Goal: Task Accomplishment & Management: Manage account settings

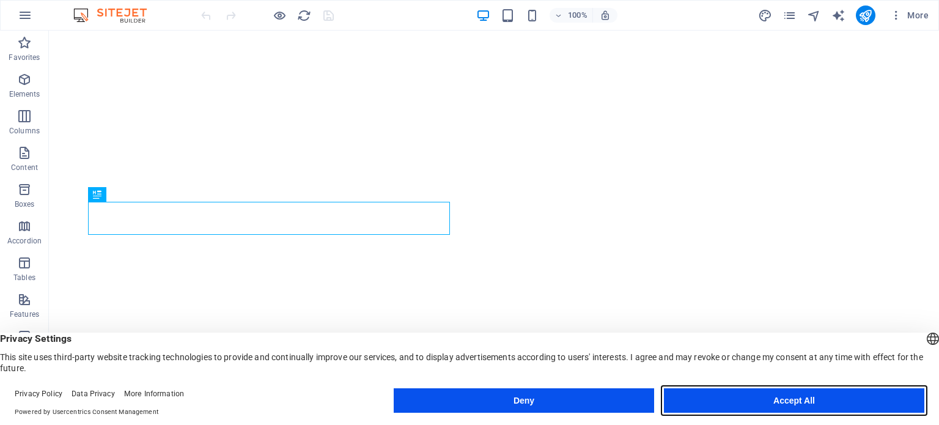
click at [745, 395] on button "Accept All" at bounding box center [794, 400] width 260 height 24
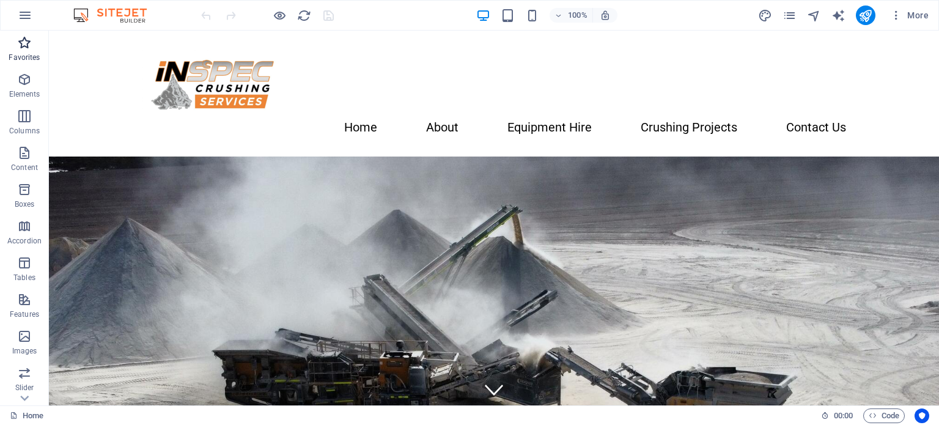
click at [20, 46] on icon "button" at bounding box center [24, 42] width 15 height 15
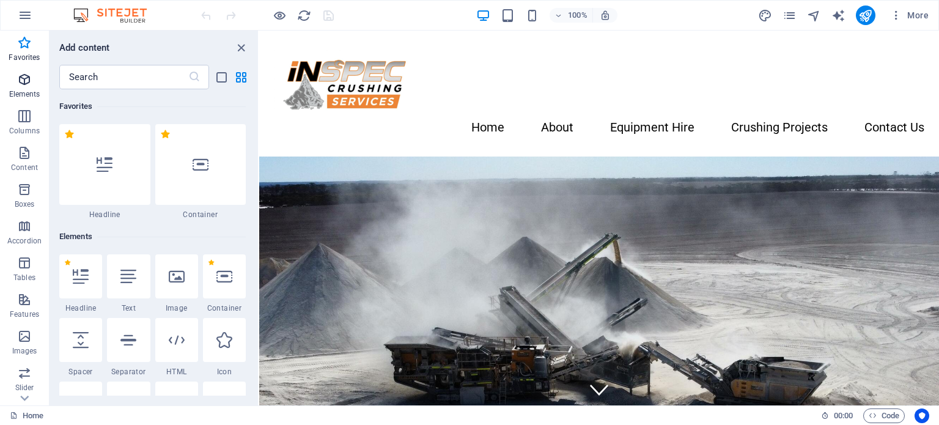
click at [27, 85] on icon "button" at bounding box center [24, 79] width 15 height 15
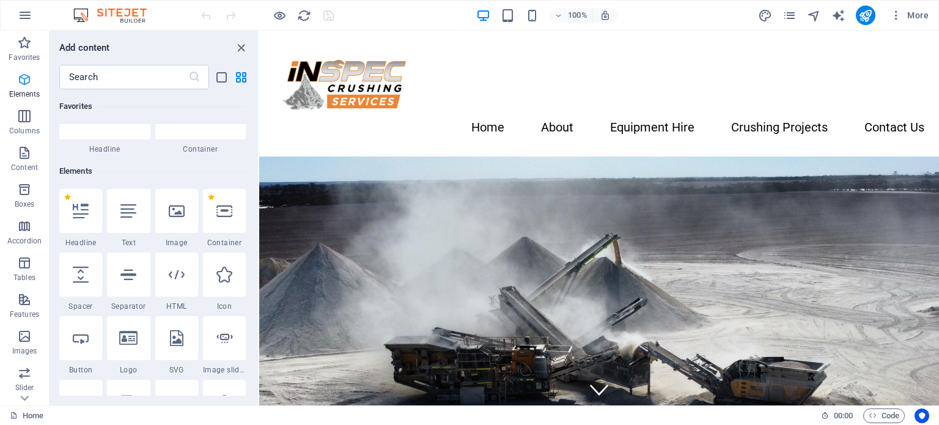
scroll to position [130, 0]
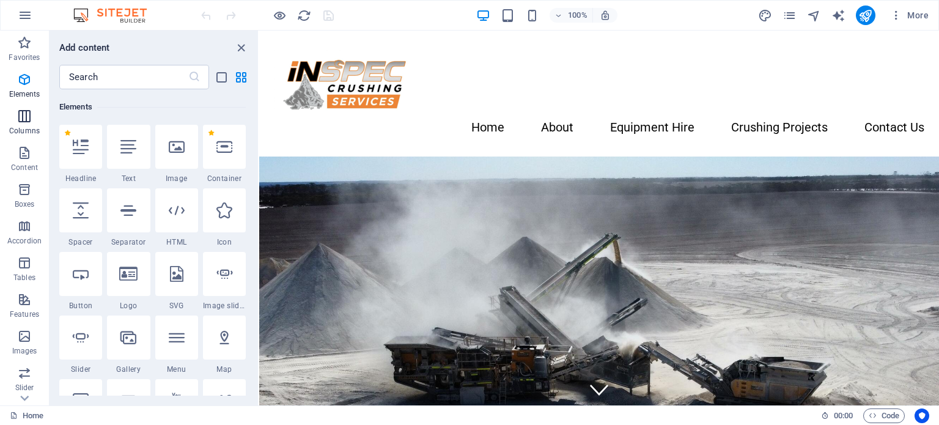
click at [29, 124] on span "Columns" at bounding box center [24, 123] width 49 height 29
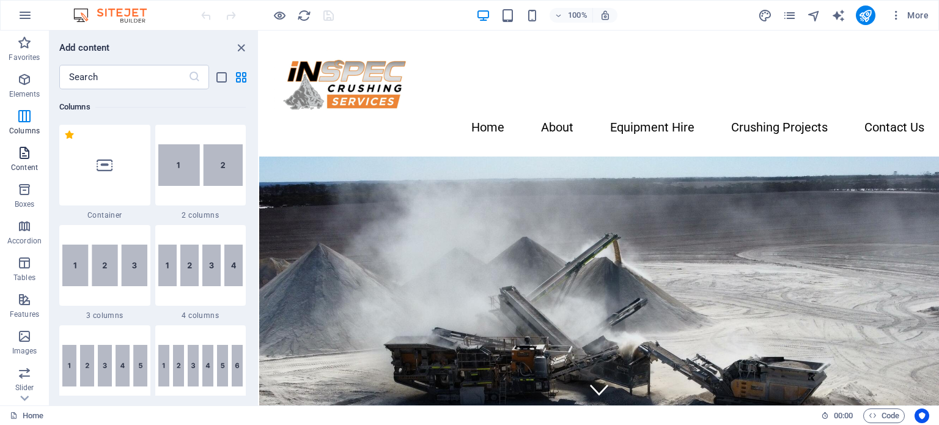
click at [28, 156] on icon "button" at bounding box center [24, 153] width 15 height 15
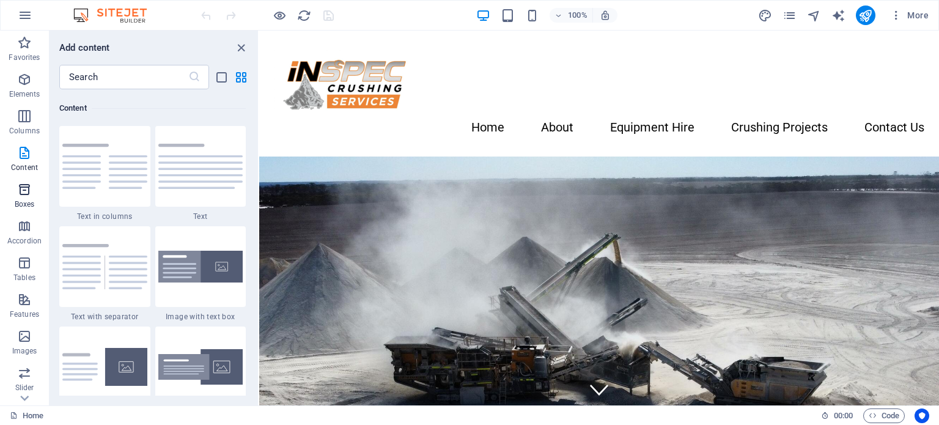
scroll to position [2139, 0]
click at [28, 202] on p "Boxes" at bounding box center [25, 204] width 20 height 10
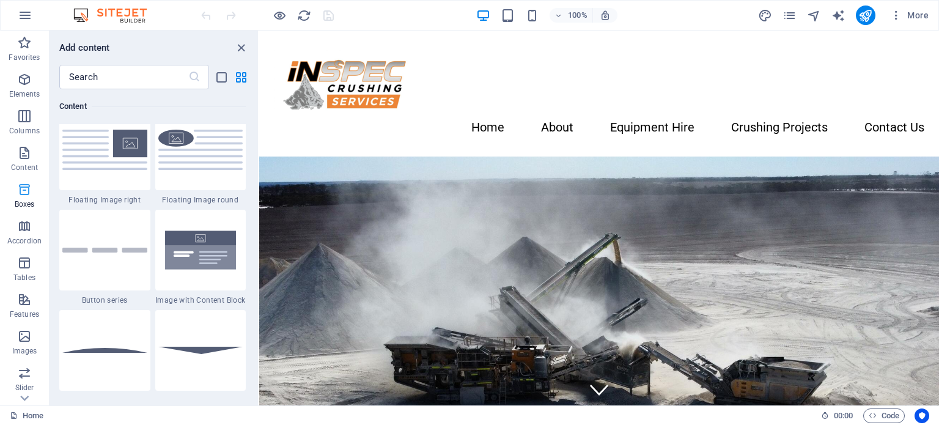
scroll to position [3372, 0]
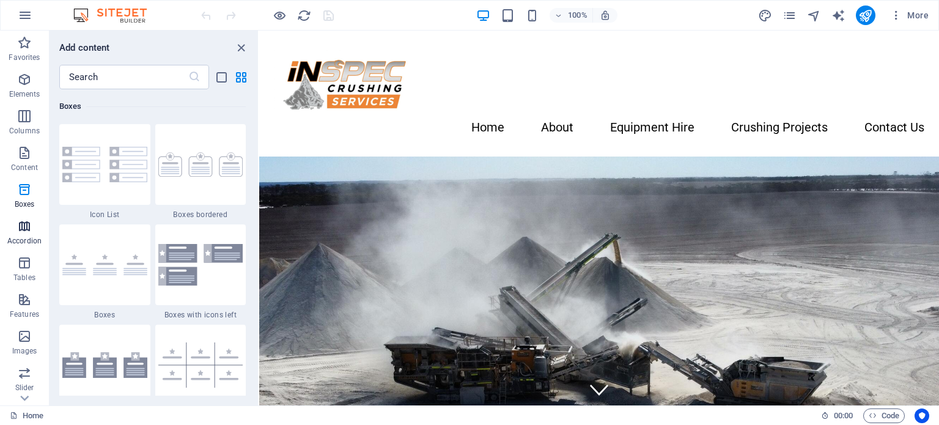
click at [24, 237] on p "Accordion" at bounding box center [24, 241] width 34 height 10
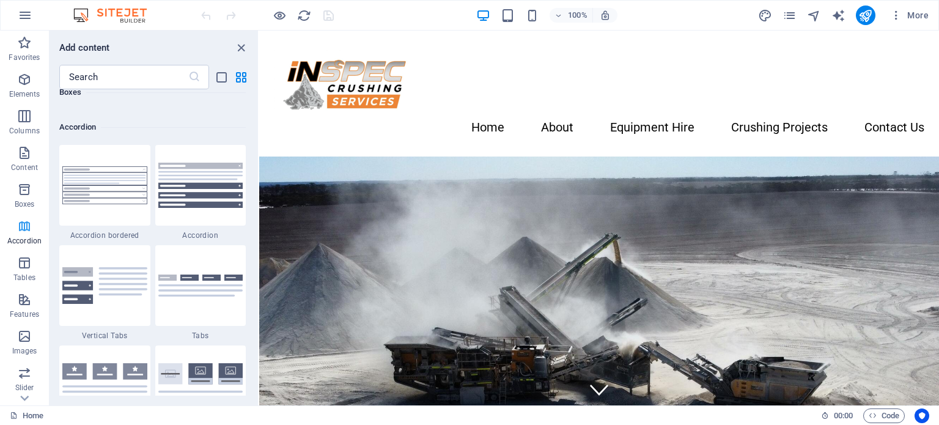
scroll to position [3903, 0]
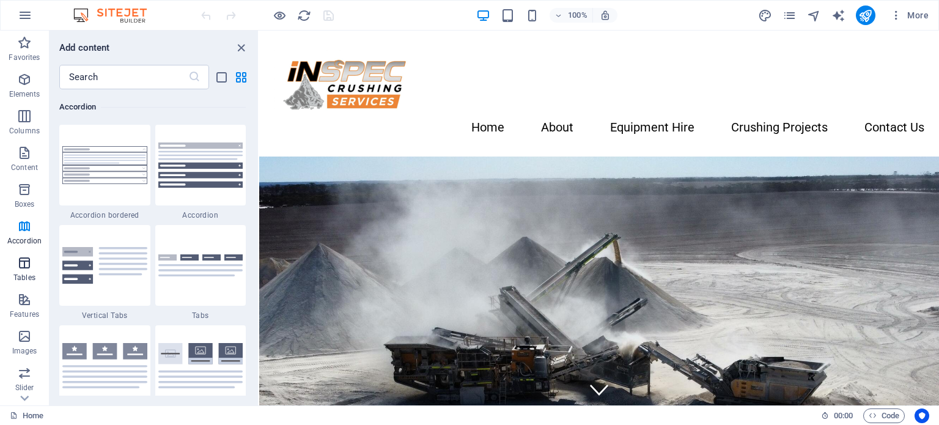
click at [29, 267] on icon "button" at bounding box center [24, 263] width 15 height 15
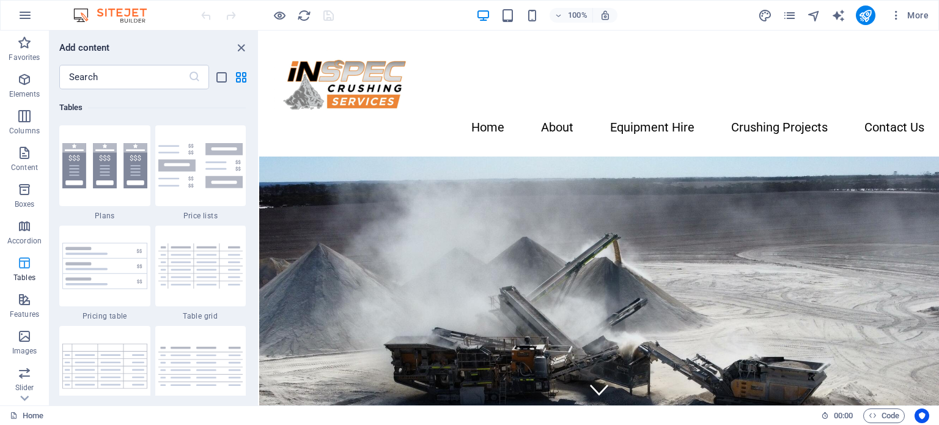
scroll to position [4234, 0]
click at [28, 311] on p "Features" at bounding box center [24, 314] width 29 height 10
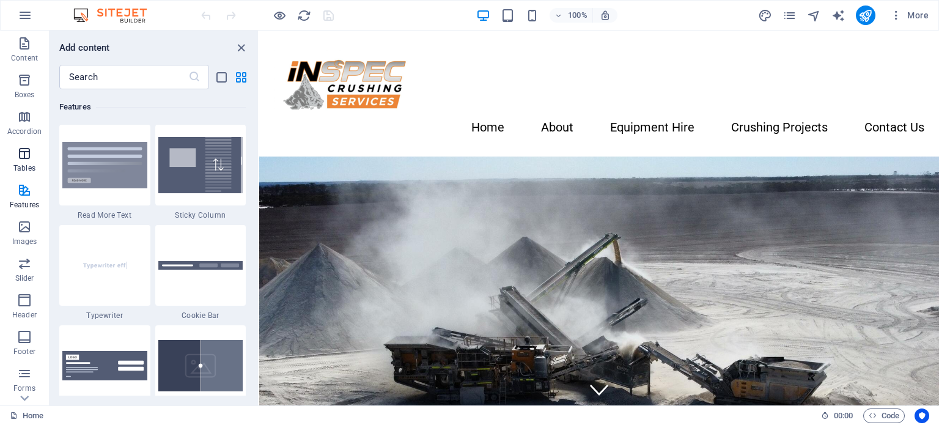
scroll to position [175, 0]
click at [22, 349] on icon "button" at bounding box center [24, 344] width 15 height 15
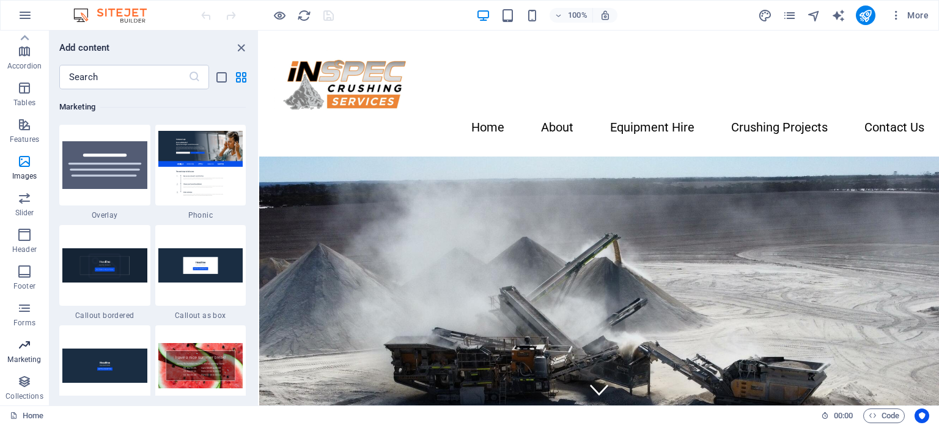
scroll to position [9959, 0]
click at [29, 392] on p "Collections" at bounding box center [24, 396] width 37 height 10
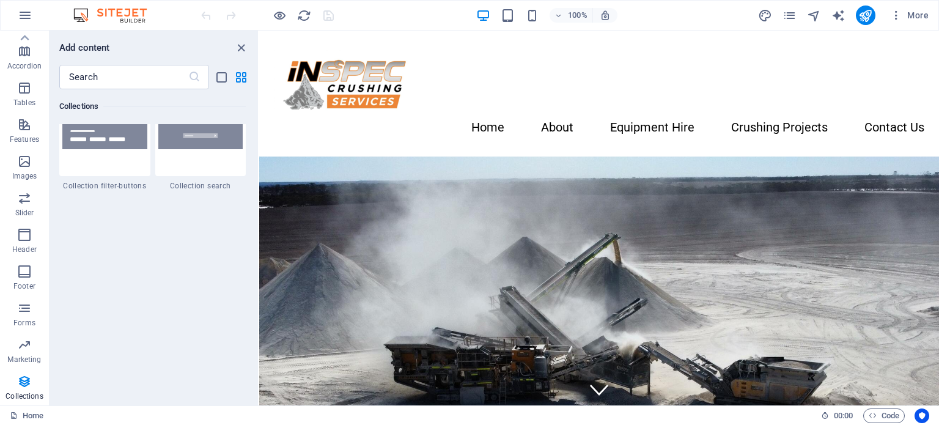
scroll to position [11683, 0]
click at [20, 20] on icon "button" at bounding box center [25, 15] width 15 height 15
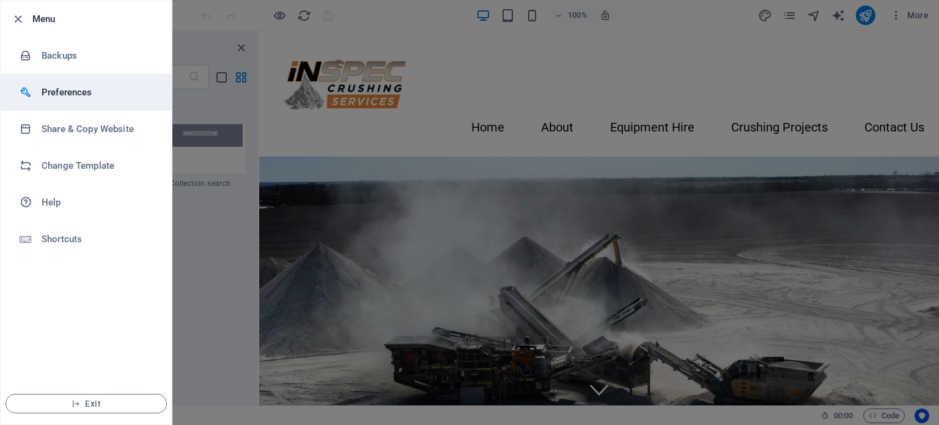
click at [83, 97] on h6 "Preferences" at bounding box center [98, 92] width 113 height 15
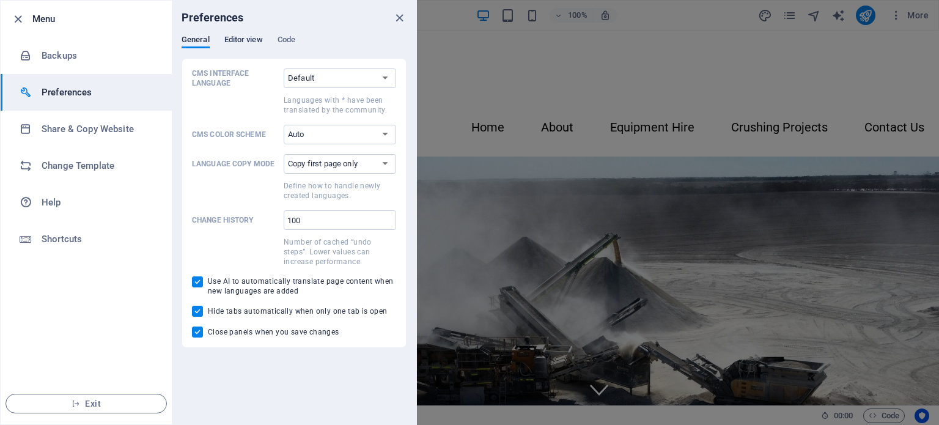
click at [240, 46] on span "Editor view" at bounding box center [243, 40] width 39 height 17
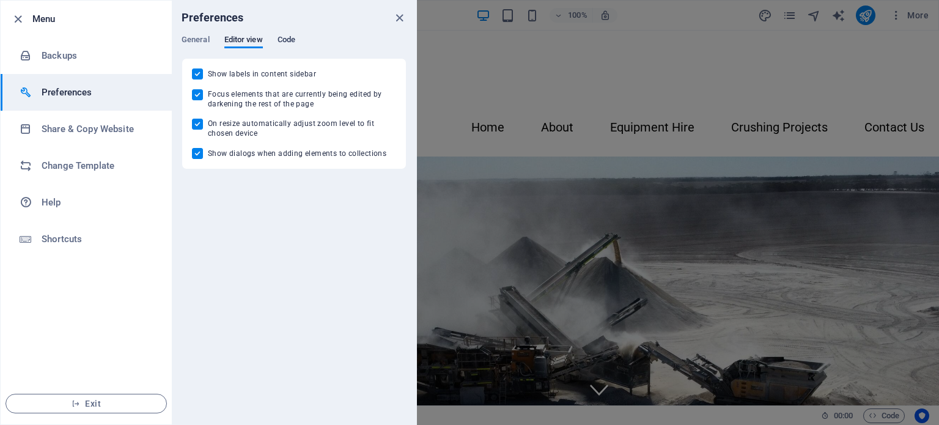
drag, startPoint x: 285, startPoint y: 32, endPoint x: 291, endPoint y: 39, distance: 8.6
click at [291, 39] on div "Preferences General Editor view Code CMS Interface Language Default Deutsch Eng…" at bounding box center [294, 213] width 245 height 424
click at [291, 39] on span "Code" at bounding box center [287, 40] width 18 height 17
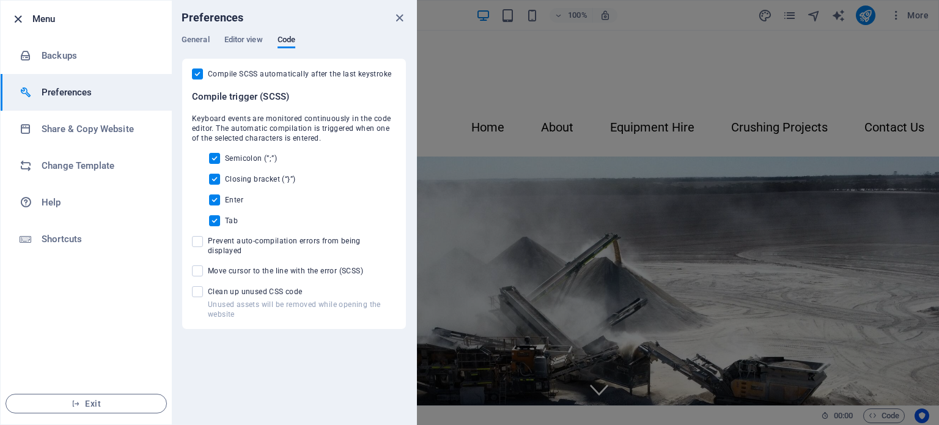
click at [13, 13] on icon "button" at bounding box center [18, 19] width 14 height 14
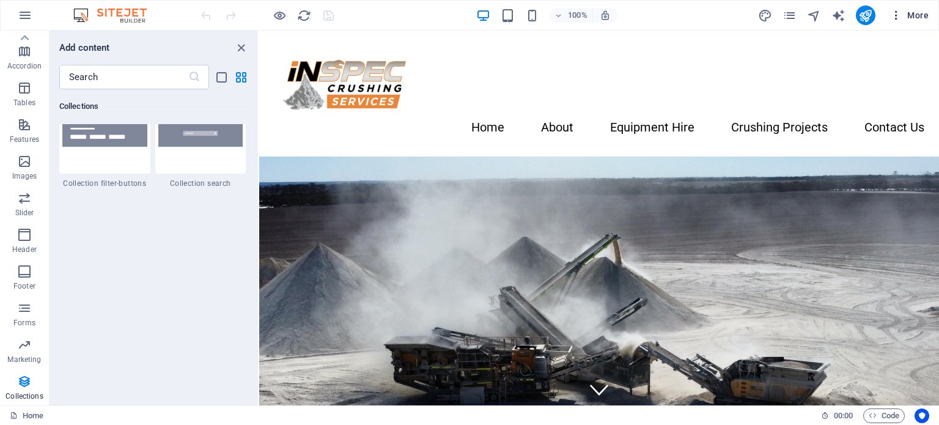
click at [894, 9] on icon "button" at bounding box center [896, 15] width 12 height 12
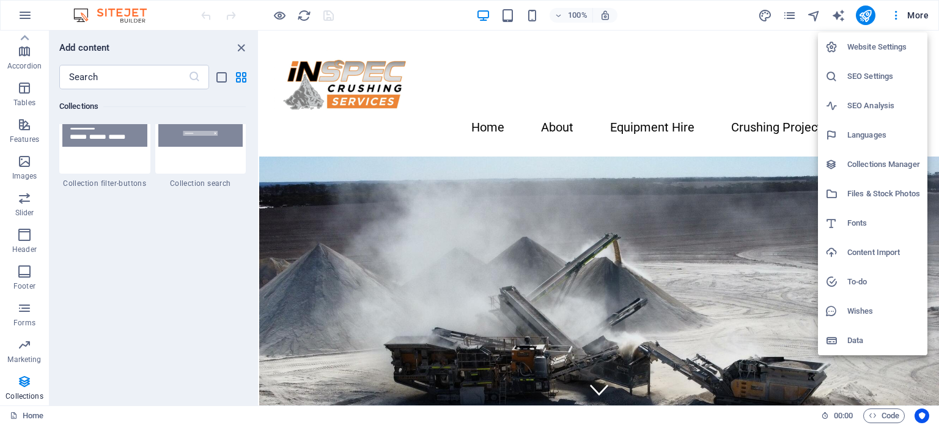
click at [894, 51] on h6 "Website Settings" at bounding box center [883, 47] width 73 height 15
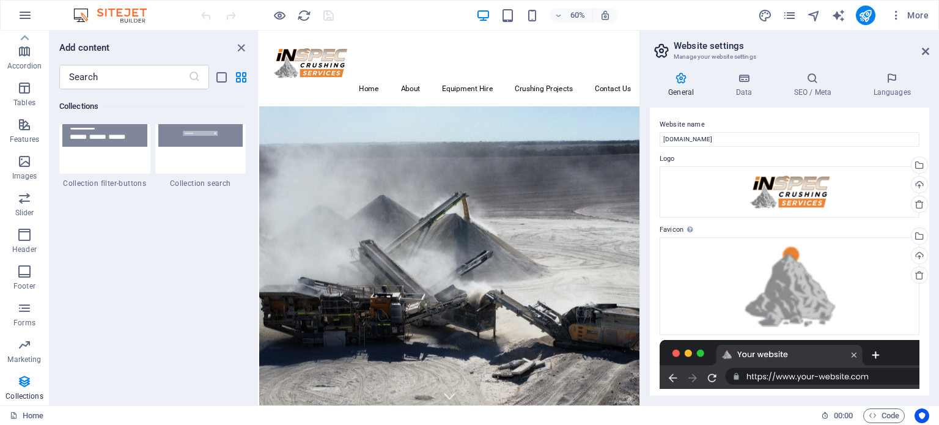
scroll to position [162, 0]
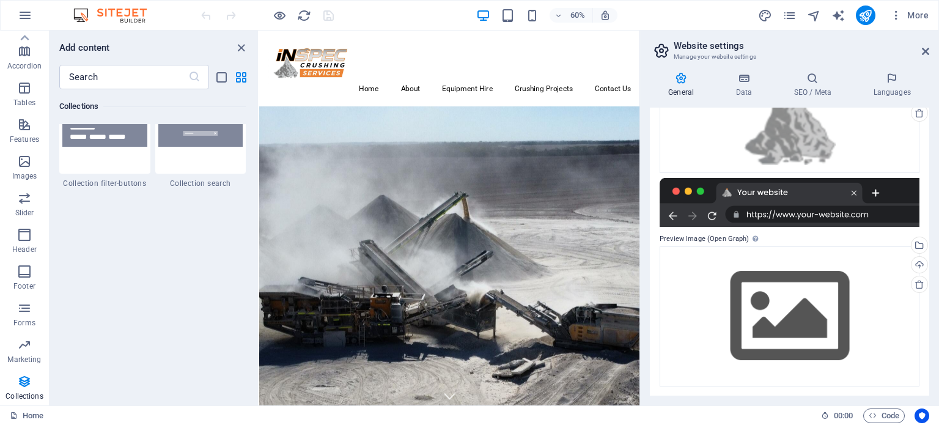
click at [730, 101] on div "General Data SEO / Meta Languages Website name [DOMAIN_NAME] Logo Drag files he…" at bounding box center [789, 233] width 279 height 323
click at [741, 81] on icon at bounding box center [743, 78] width 53 height 12
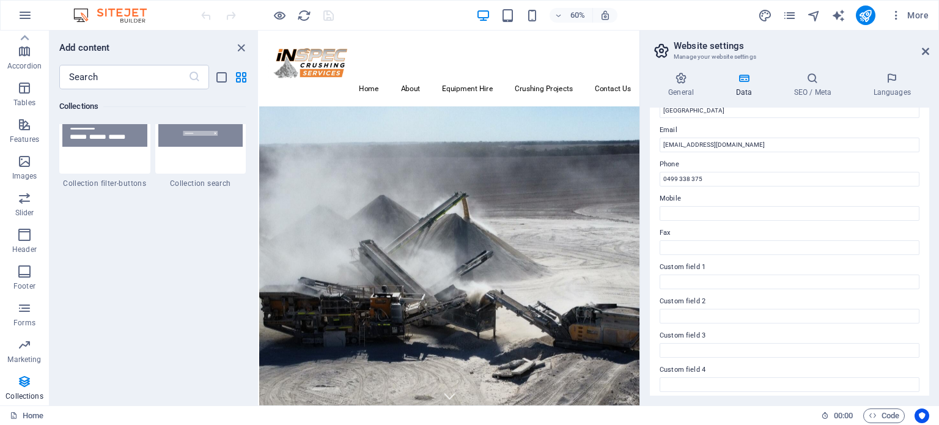
scroll to position [298, 0]
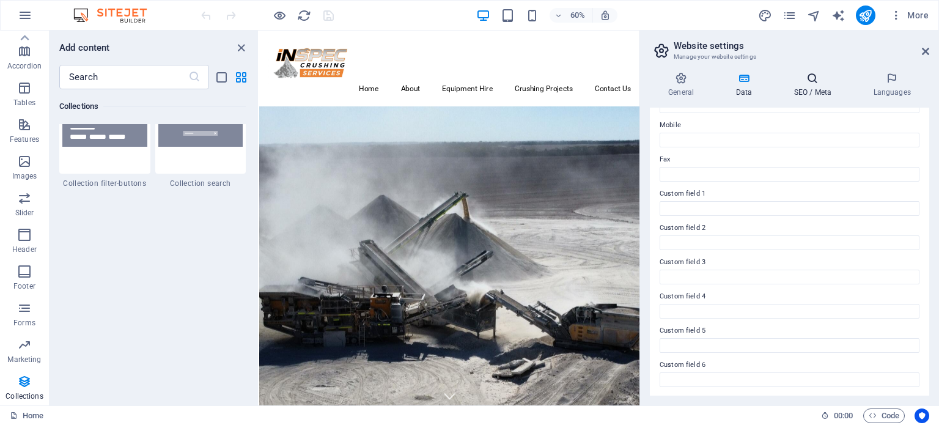
click at [803, 84] on h4 "SEO / Meta" at bounding box center [814, 85] width 79 height 26
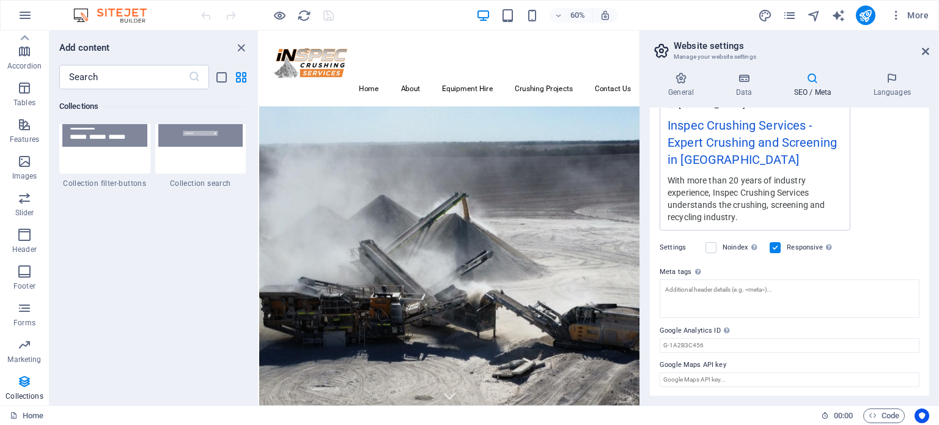
scroll to position [232, 0]
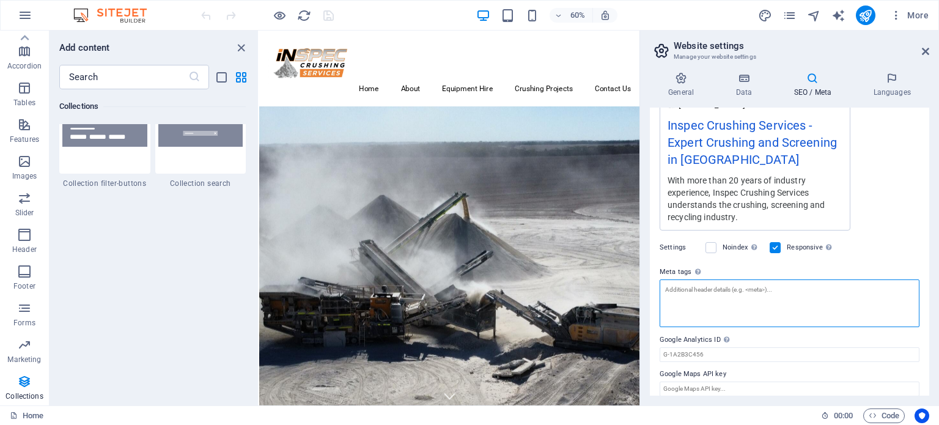
click at [773, 293] on textarea "Meta tags Enter HTML code here that will be placed inside the tags of your webs…" at bounding box center [790, 303] width 260 height 48
paste textarea "<!-- Google tag (gtag.js) --> <script async src="[URL][DOMAIN_NAME]"></script> …"
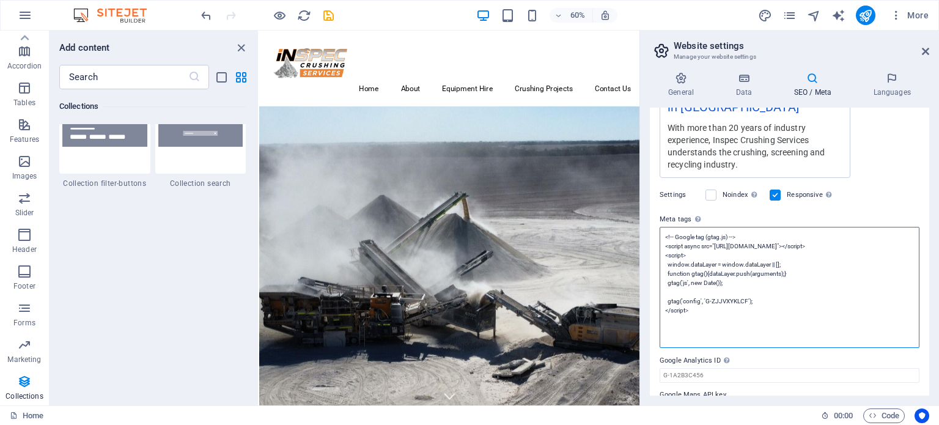
scroll to position [314, 0]
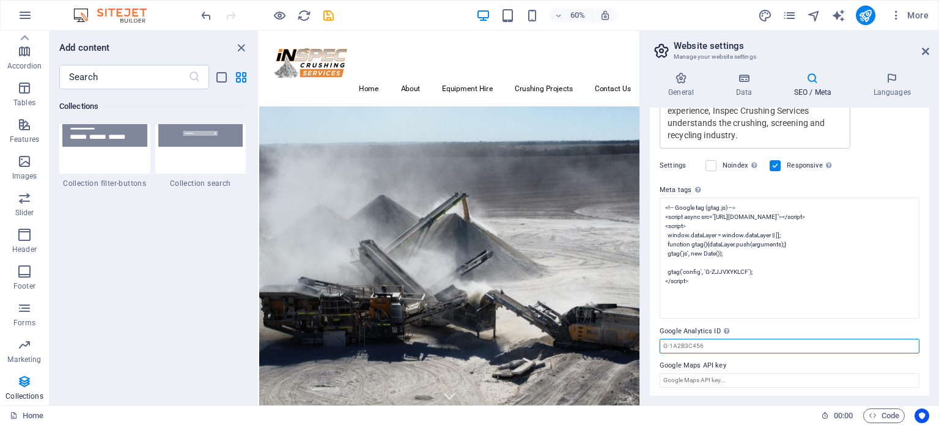
type textarea "<!-- Google tag (gtag.js) --> <script async="" src="[URL][DOMAIN_NAME]"></scrip…"
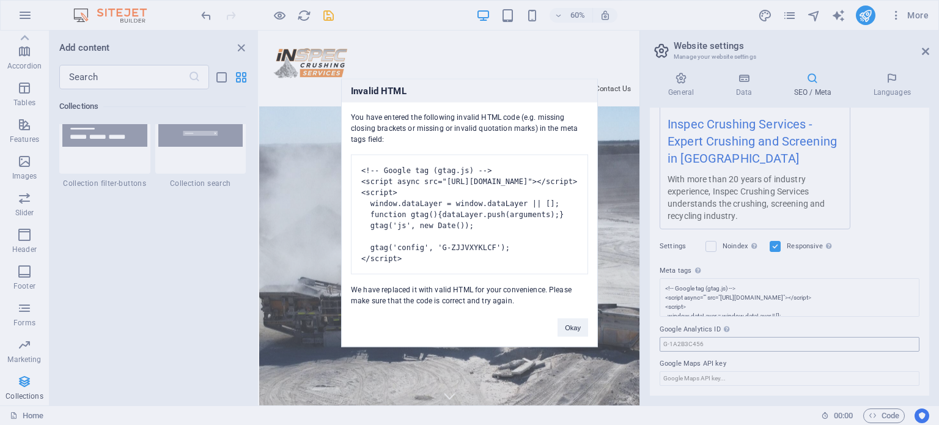
scroll to position [232, 0]
click at [812, 339] on body "[DOMAIN_NAME] Home Favorites Elements Columns Content Boxes Accordion Tables Fe…" at bounding box center [469, 212] width 939 height 425
click at [572, 331] on button "Okay" at bounding box center [573, 327] width 31 height 18
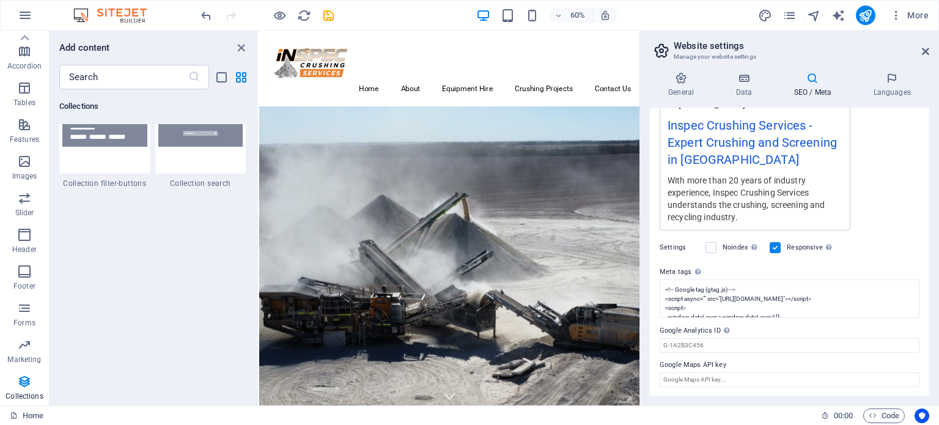
click at [907, 257] on div "Settings Noindex Instruct search engines to exclude this website from search re…" at bounding box center [790, 247] width 260 height 34
click at [699, 344] on input "Google Analytics ID Please only add the Google Analytics ID. We automatically i…" at bounding box center [790, 345] width 260 height 15
paste input "G-ZJJVXYKLCF"
type input "G-ZJJVXYKLCF"
click at [888, 196] on div "[DOMAIN_NAME] Inspec Crushing Services - Expert Crushing and Screening in [GEOG…" at bounding box center [790, 160] width 260 height 141
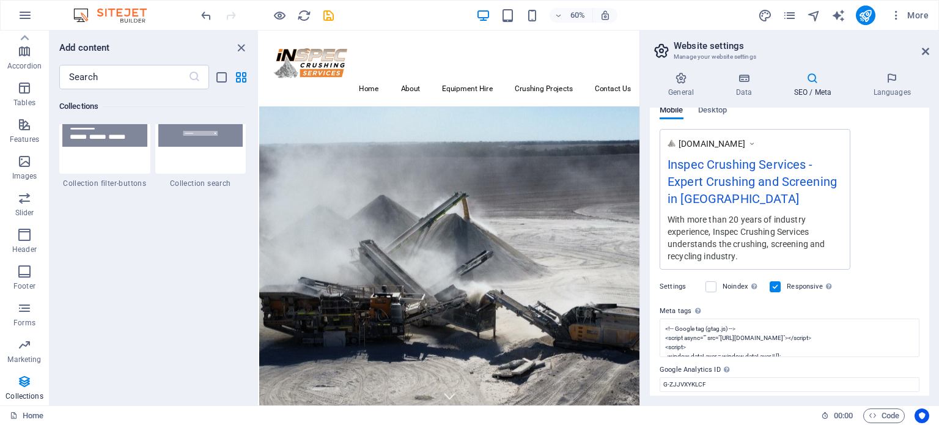
scroll to position [232, 0]
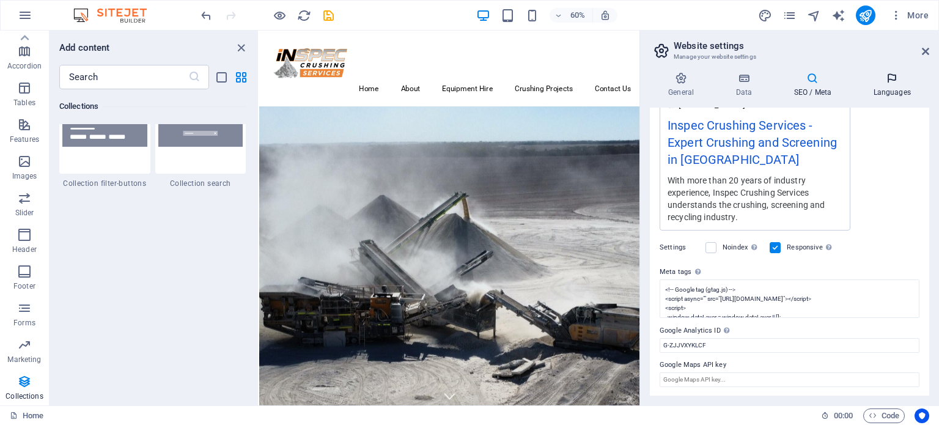
click at [893, 77] on icon at bounding box center [892, 78] width 75 height 12
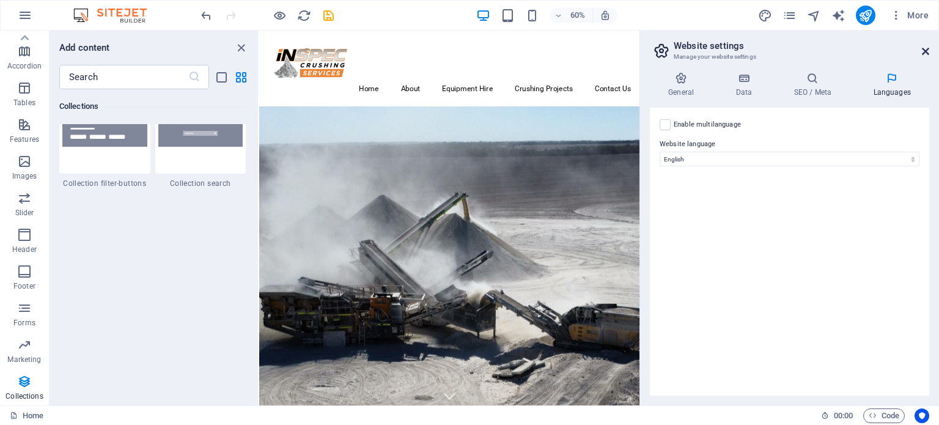
click at [929, 51] on icon at bounding box center [925, 51] width 7 height 10
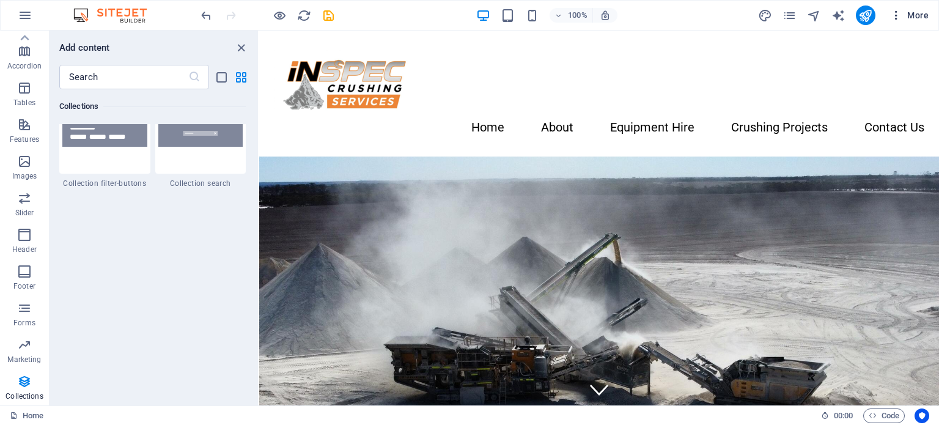
click at [897, 18] on icon "button" at bounding box center [896, 15] width 12 height 12
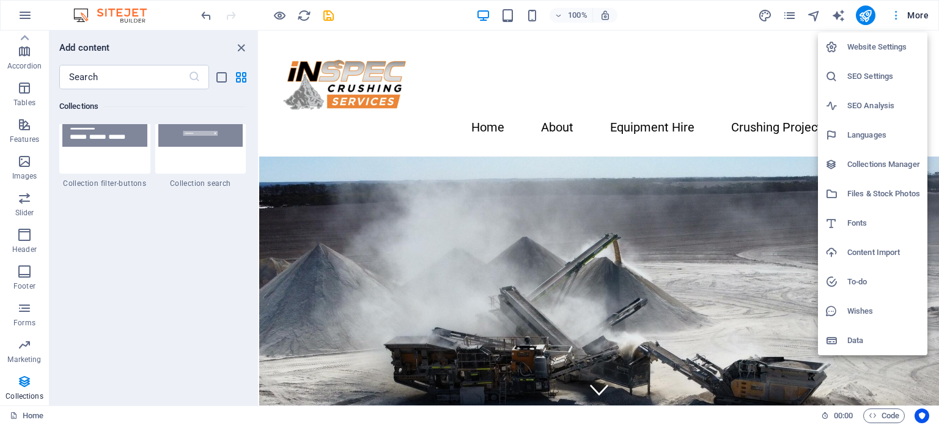
click at [897, 18] on div at bounding box center [469, 212] width 939 height 425
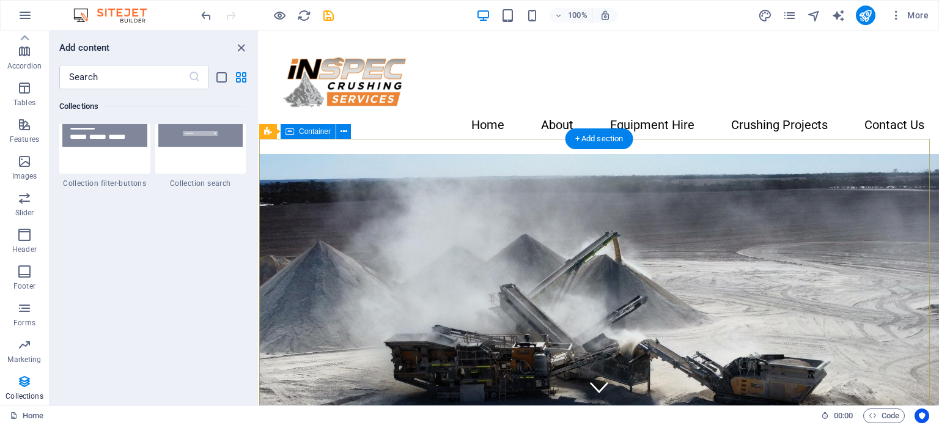
scroll to position [0, 0]
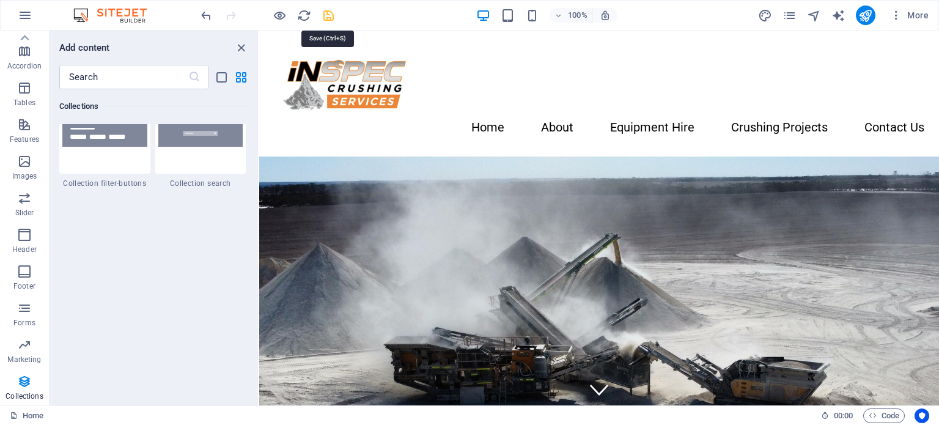
click at [328, 14] on icon "save" at bounding box center [329, 16] width 14 height 14
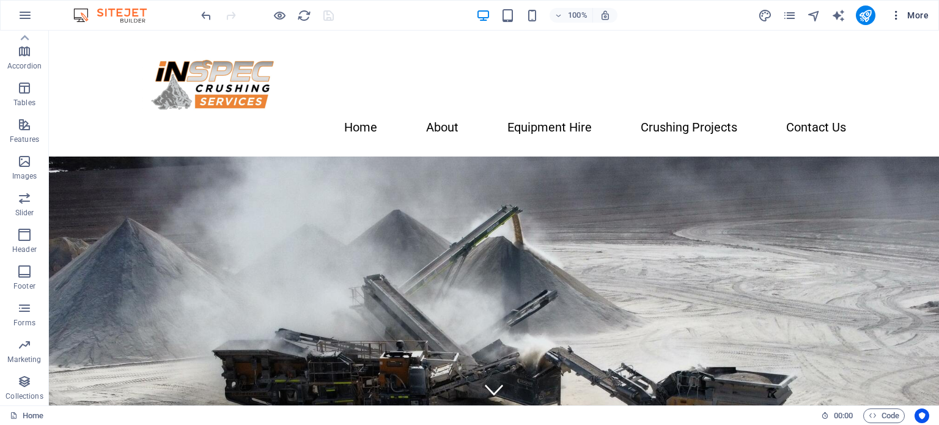
click at [898, 16] on icon "button" at bounding box center [896, 15] width 12 height 12
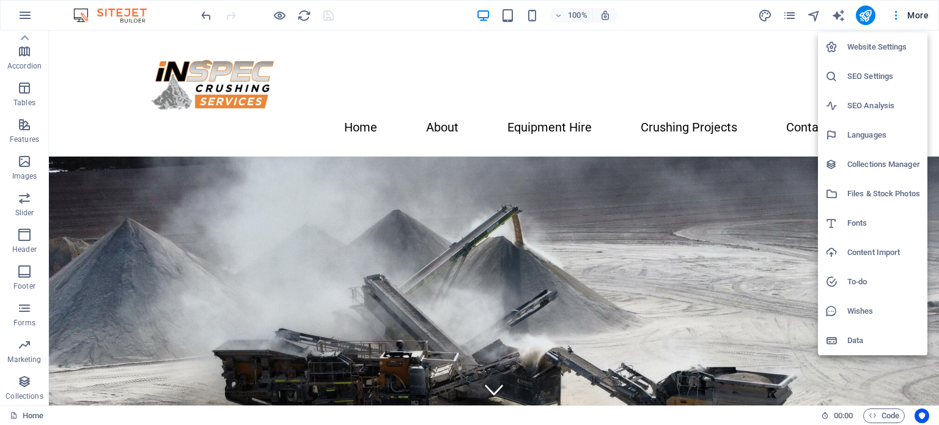
click at [905, 51] on h6 "Website Settings" at bounding box center [883, 47] width 73 height 15
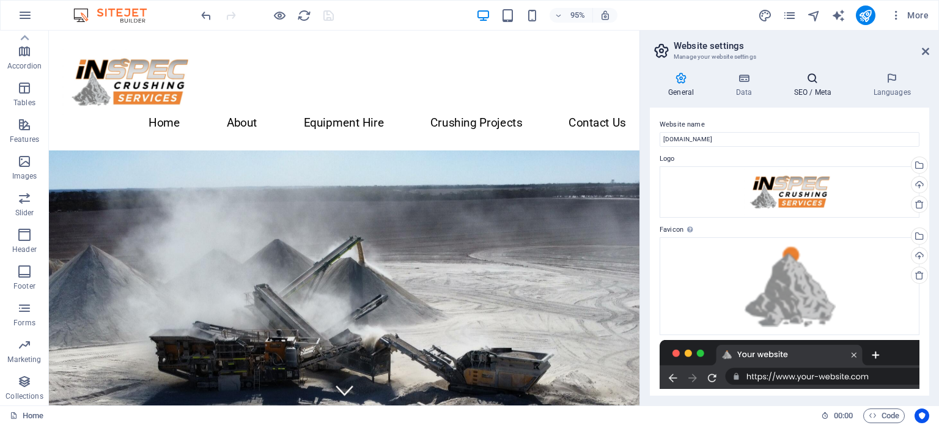
click at [805, 90] on h4 "SEO / Meta" at bounding box center [814, 85] width 79 height 26
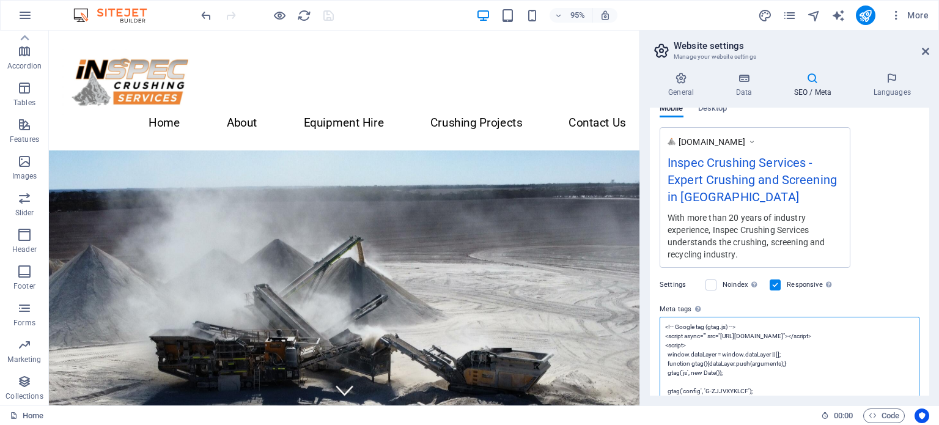
drag, startPoint x: 695, startPoint y: 348, endPoint x: 649, endPoint y: 319, distance: 54.3
click at [650, 319] on div "SEO Title The title of your website - make it something that stands out in sear…" at bounding box center [789, 252] width 279 height 288
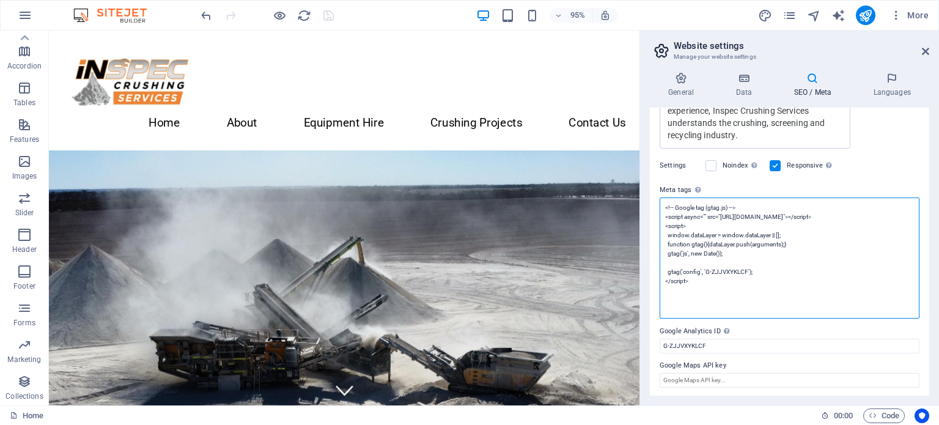
drag, startPoint x: 673, startPoint y: 325, endPoint x: 783, endPoint y: 454, distance: 169.2
click at [783, 424] on html "[DOMAIN_NAME] Home Favorites Elements Columns Content Boxes Accordion Tables Fe…" at bounding box center [469, 212] width 939 height 425
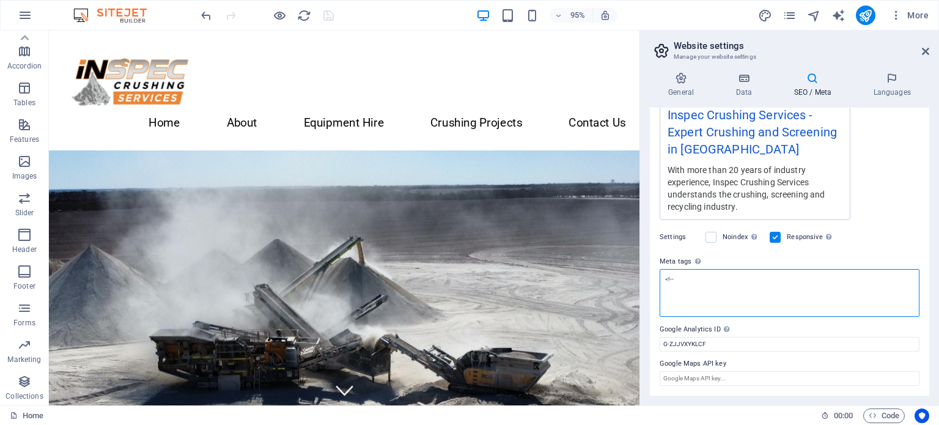
scroll to position [240, 0]
type textarea "<"
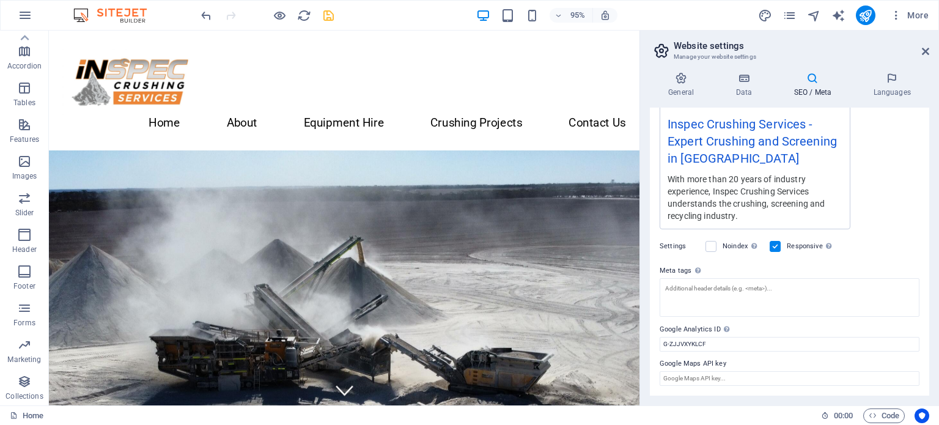
scroll to position [232, 0]
click at [901, 220] on div "SEO Title The title of your website - make it something that stands out in sear…" at bounding box center [789, 252] width 279 height 288
click at [929, 50] on aside "Website settings Manage your website settings General Data SEO / Meta Languages…" at bounding box center [790, 218] width 300 height 375
click at [926, 50] on icon at bounding box center [925, 51] width 7 height 10
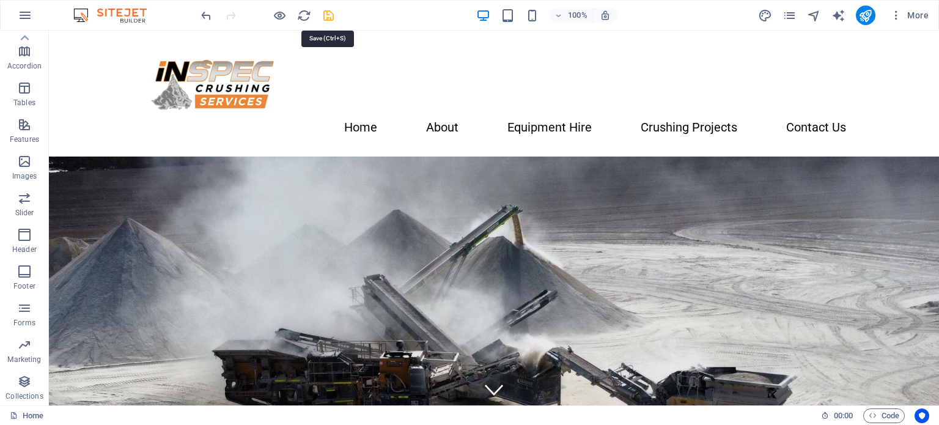
click at [330, 19] on icon "save" at bounding box center [329, 16] width 14 height 14
click at [895, 18] on icon "button" at bounding box center [896, 15] width 12 height 12
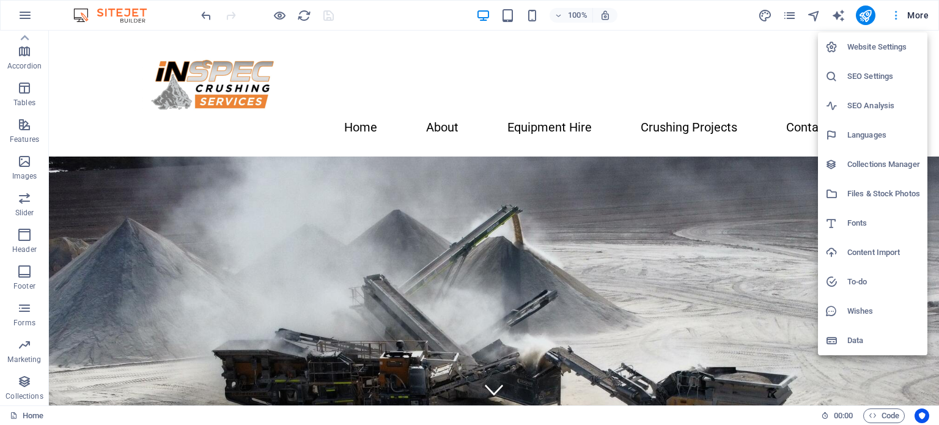
click at [895, 18] on div at bounding box center [469, 212] width 939 height 425
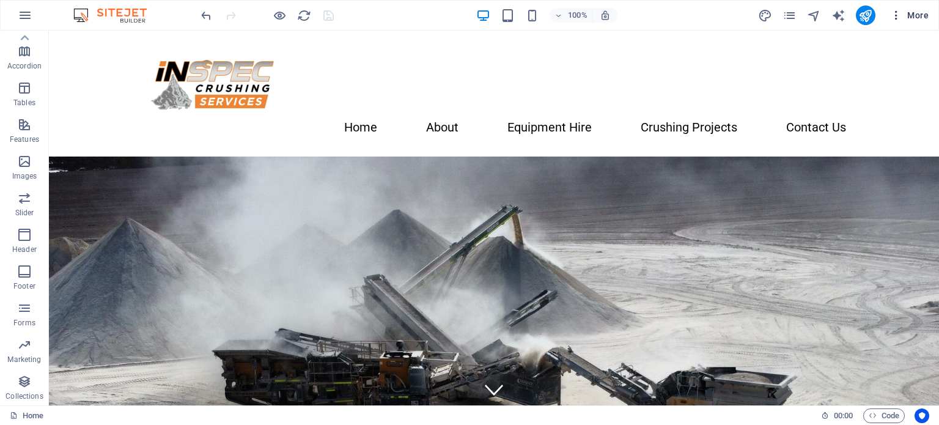
click at [918, 15] on span "More" at bounding box center [909, 15] width 39 height 12
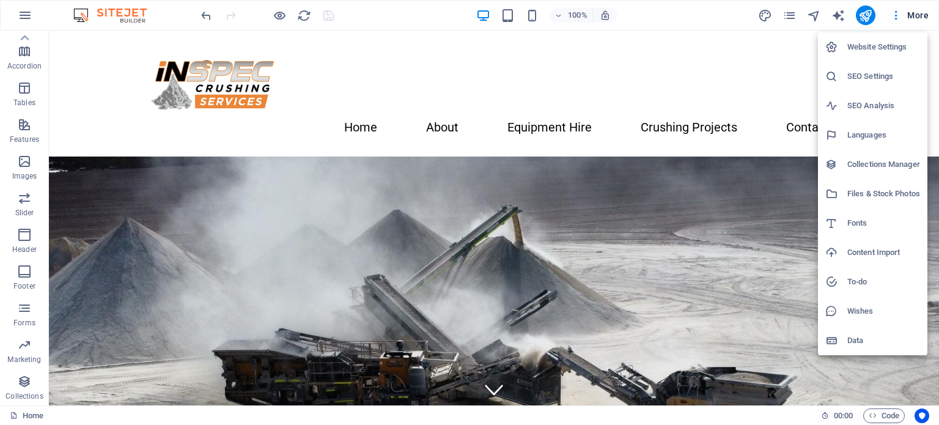
click at [877, 107] on h6 "SEO Analysis" at bounding box center [883, 105] width 73 height 15
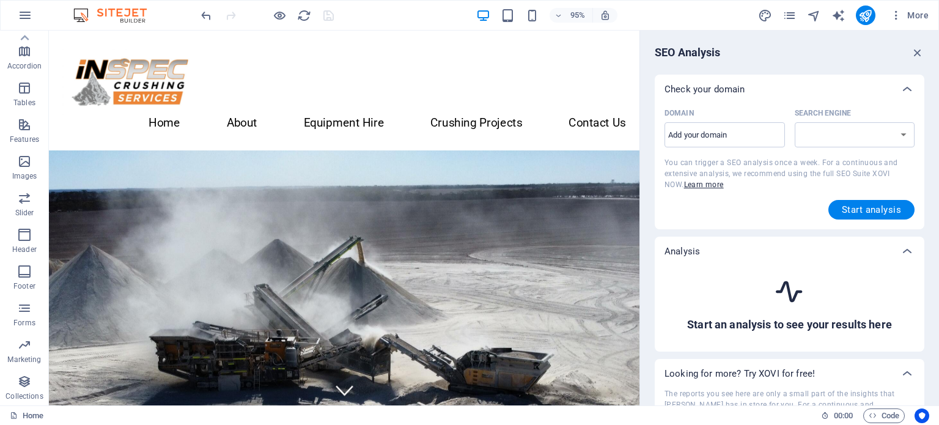
select select "[DOMAIN_NAME]"
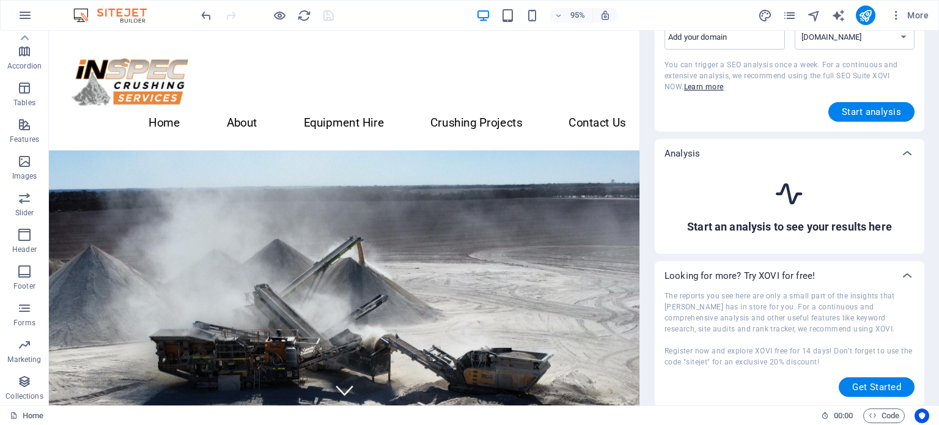
scroll to position [0, 0]
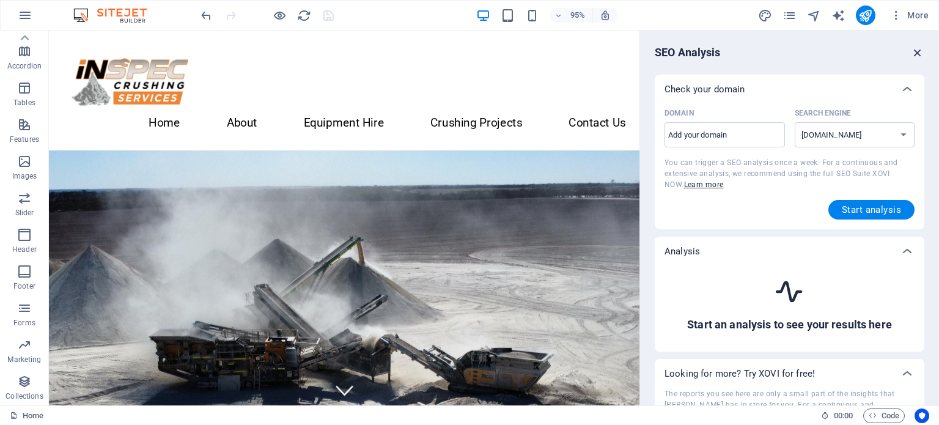
click at [919, 50] on icon "button" at bounding box center [917, 52] width 13 height 13
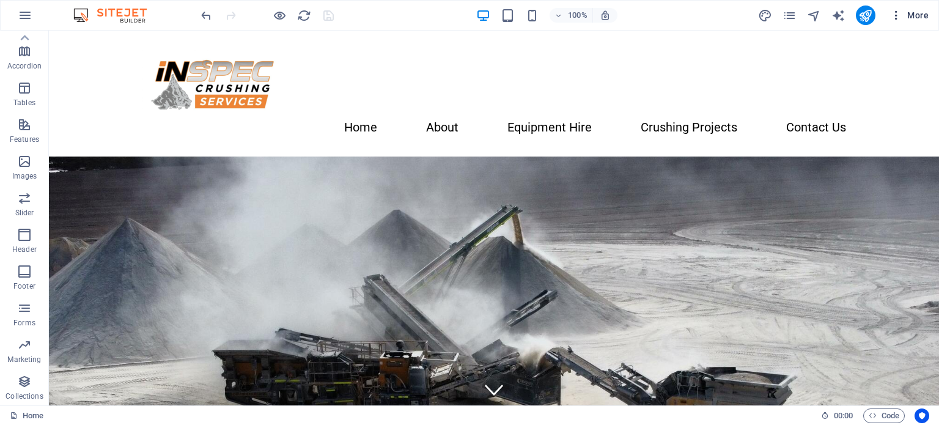
click at [916, 15] on span "More" at bounding box center [909, 15] width 39 height 12
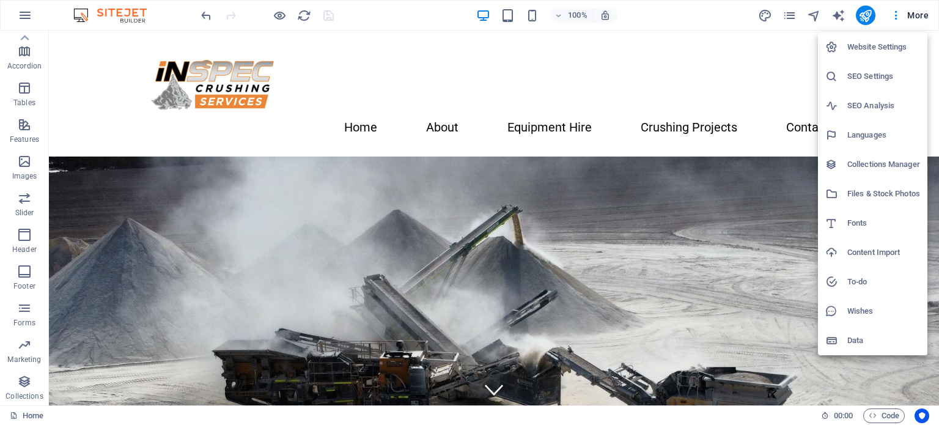
click at [880, 74] on h6 "SEO Settings" at bounding box center [883, 76] width 73 height 15
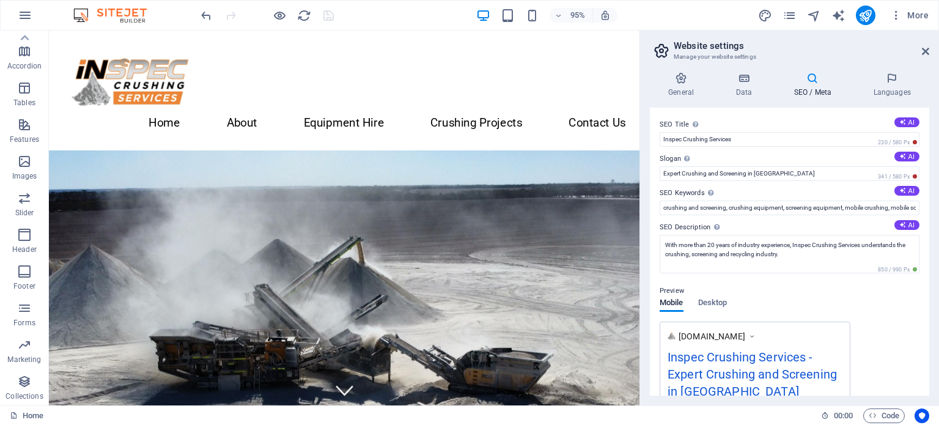
scroll to position [232, 0]
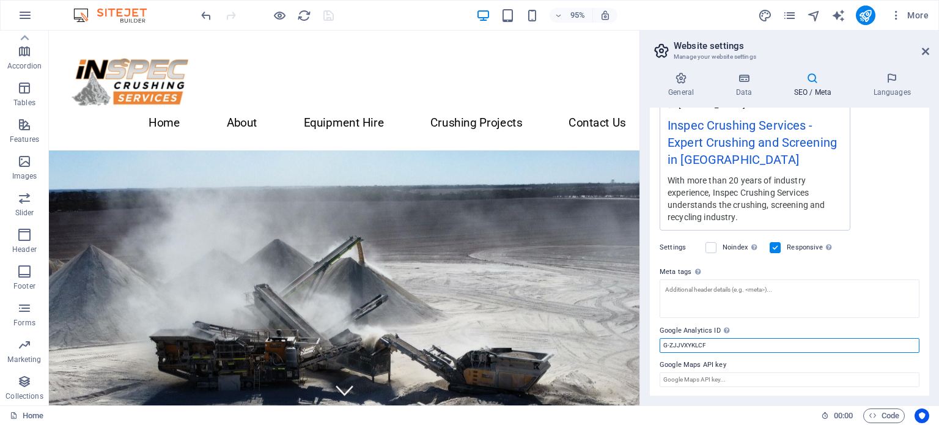
click at [722, 341] on input "G-ZJJVXYKLCF" at bounding box center [790, 345] width 260 height 15
drag, startPoint x: 777, startPoint y: 371, endPoint x: 660, endPoint y: 364, distance: 117.6
click at [911, 331] on label "Google Analytics ID Please only add the Google Analytics ID. We automatically i…" at bounding box center [790, 330] width 260 height 15
click at [911, 338] on input "G-ZJJVXYKLCF" at bounding box center [790, 345] width 260 height 15
click at [894, 326] on label "Google Analytics ID Please only add the Google Analytics ID. We automatically i…" at bounding box center [790, 330] width 260 height 15
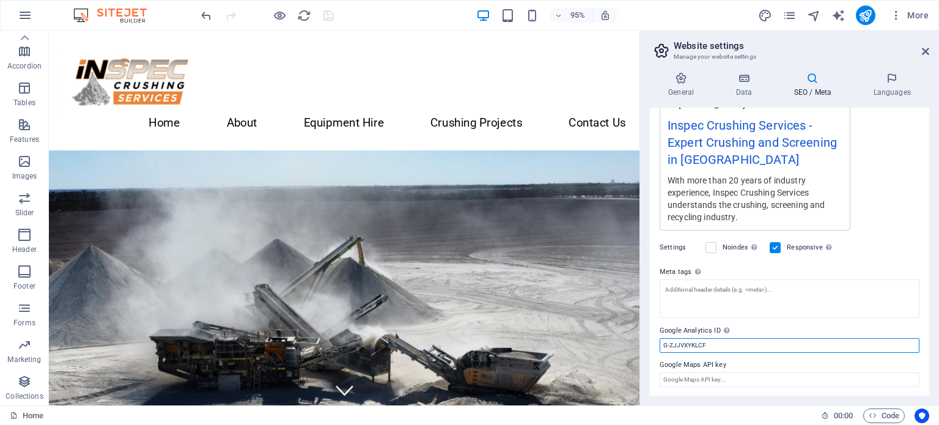
click at [894, 338] on input "G-ZJJVXYKLCF" at bounding box center [790, 345] width 260 height 15
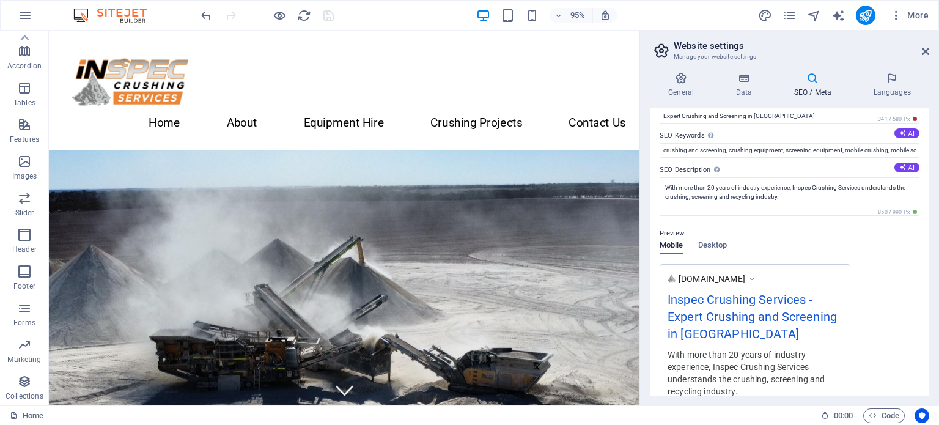
scroll to position [0, 0]
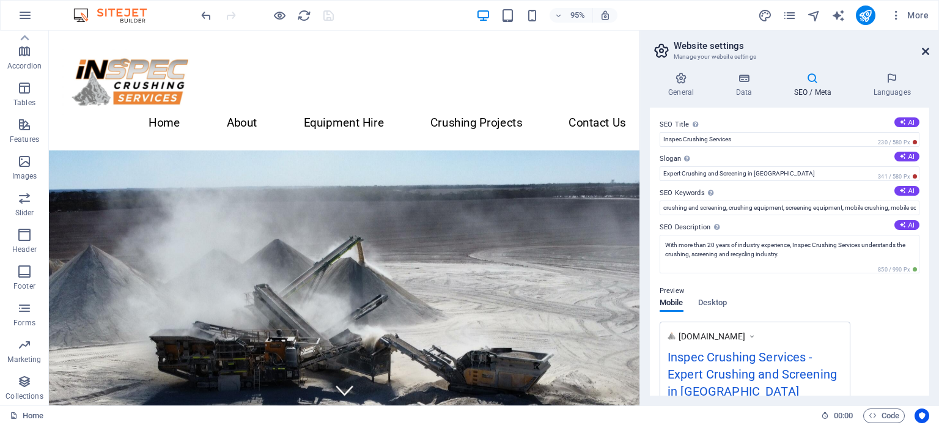
click at [927, 47] on icon at bounding box center [925, 51] width 7 height 10
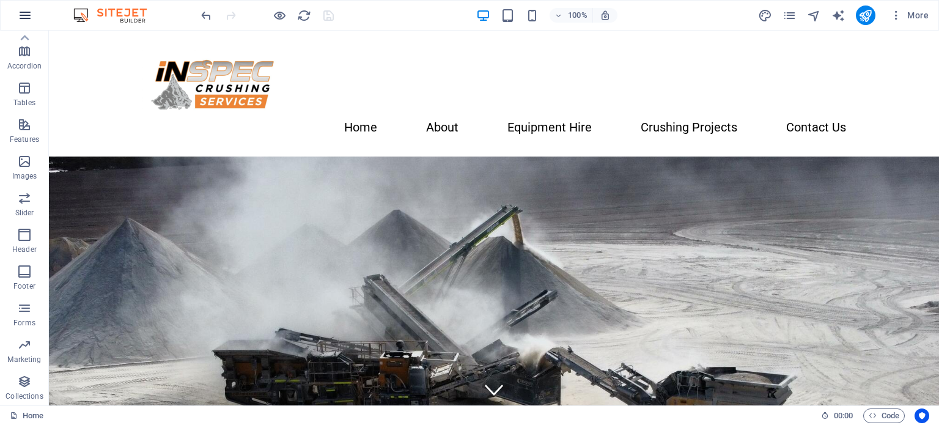
click at [29, 13] on icon "button" at bounding box center [25, 15] width 15 height 15
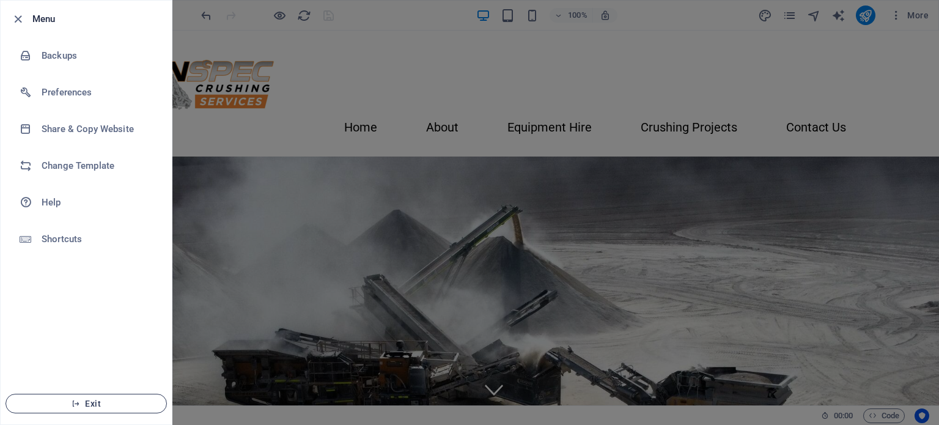
click at [104, 400] on span "Exit" at bounding box center [86, 404] width 141 height 10
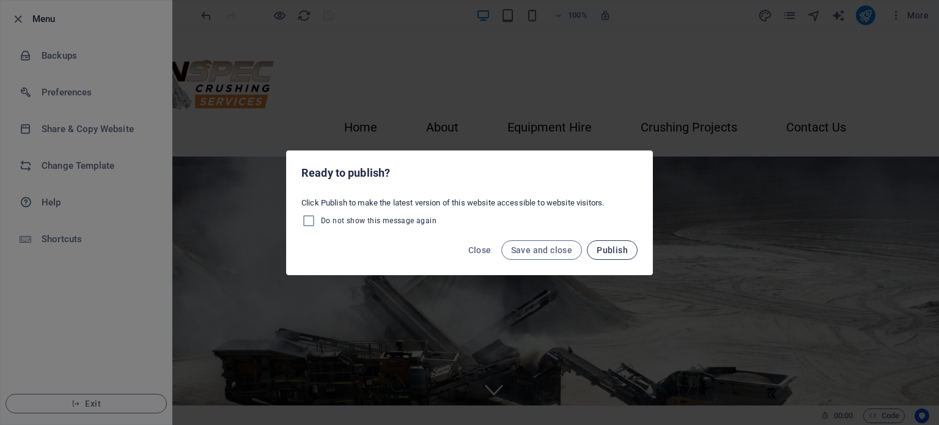
click at [607, 249] on span "Publish" at bounding box center [612, 250] width 31 height 10
